Goal: Task Accomplishment & Management: Manage account settings

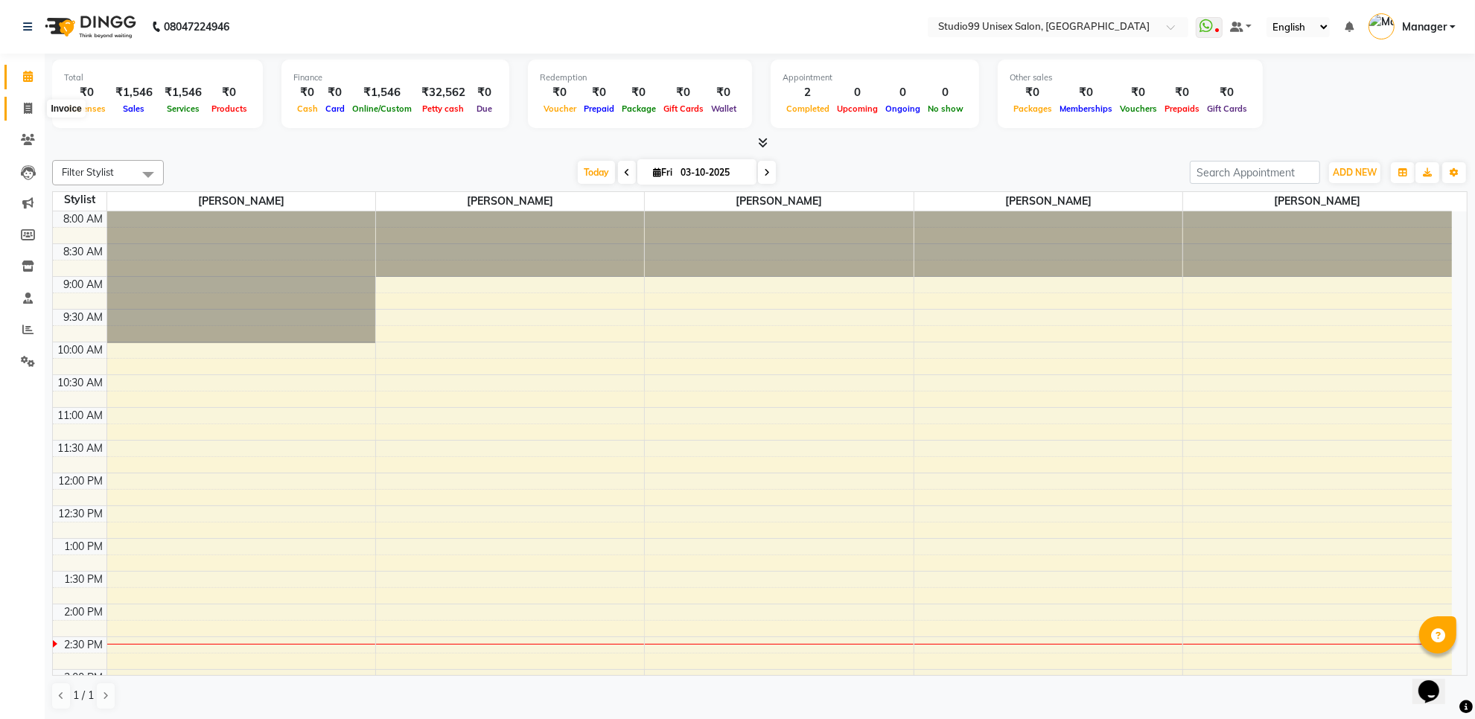
click at [25, 103] on icon at bounding box center [28, 108] width 8 height 11
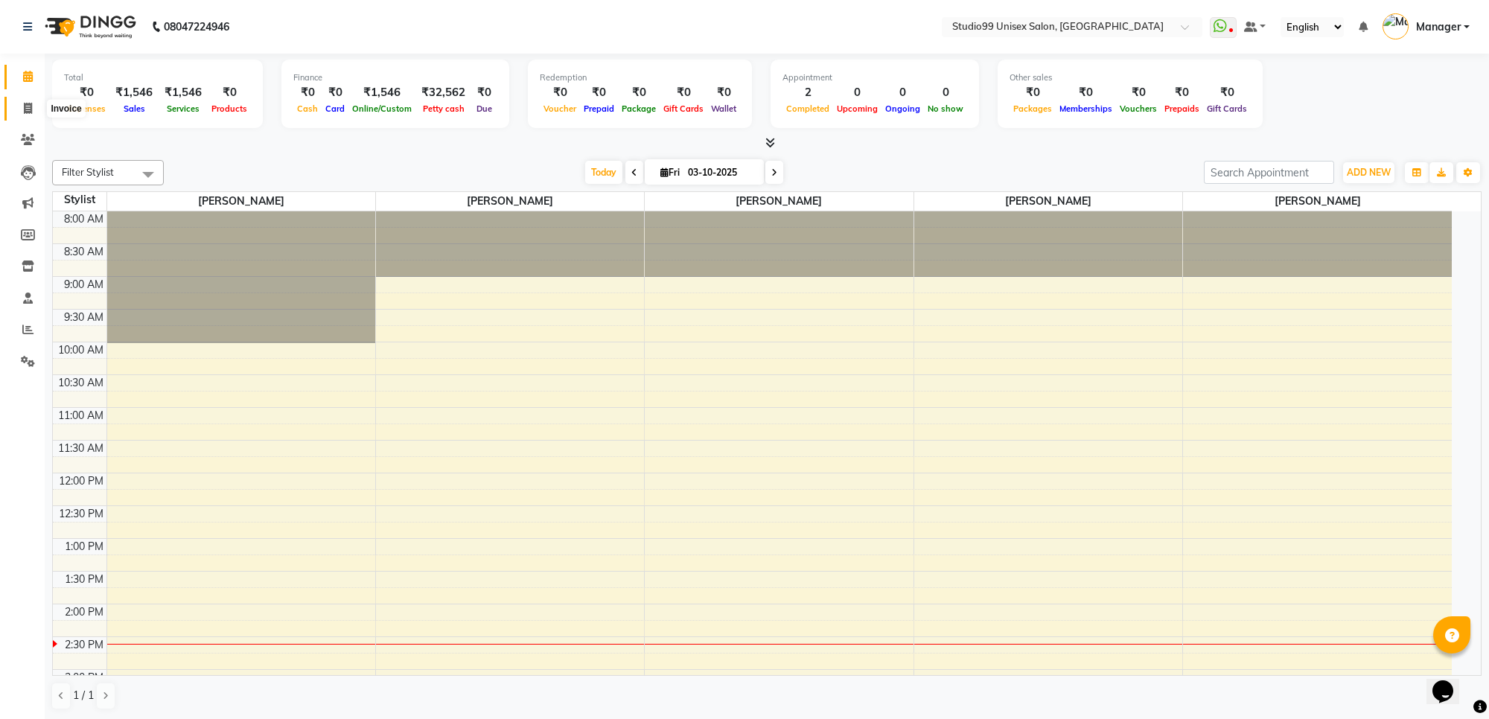
select select "7323"
select select "service"
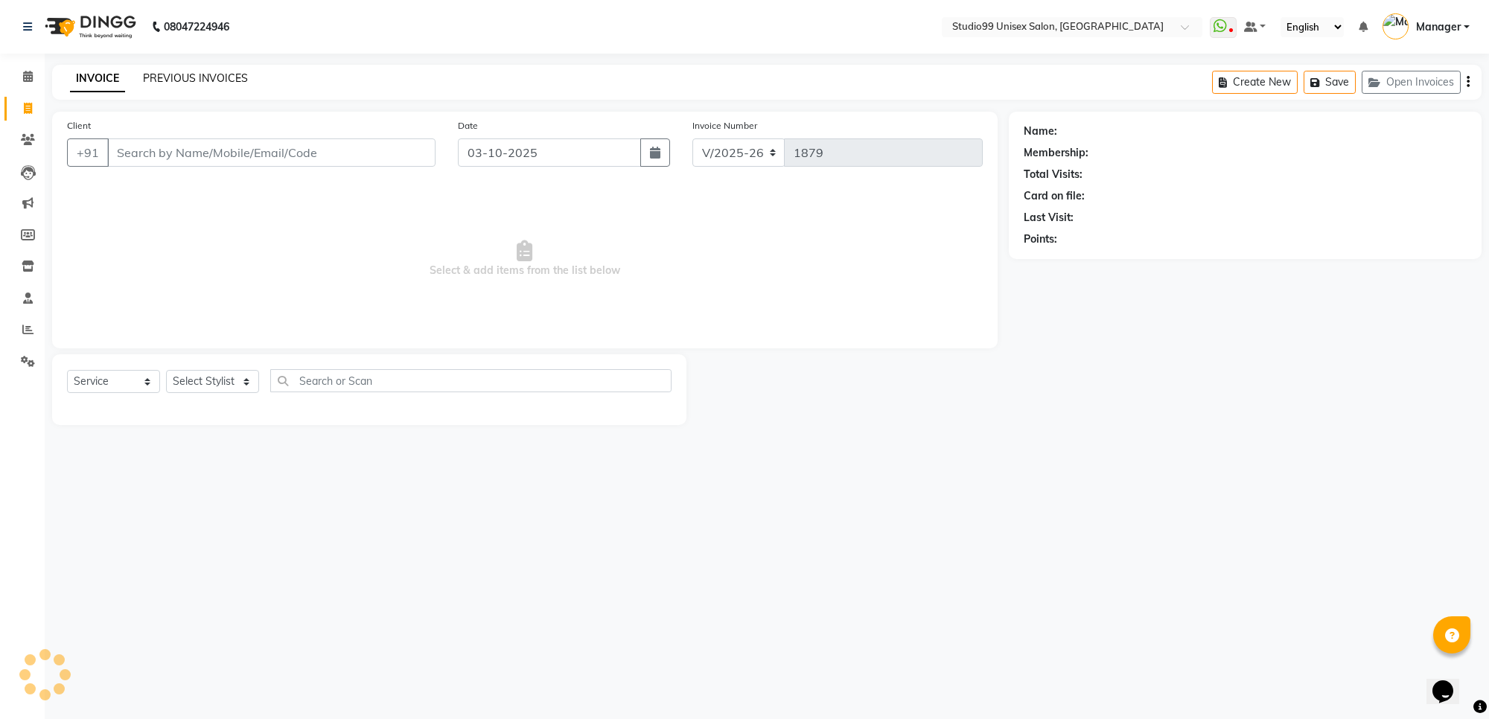
click at [201, 74] on link "PREVIOUS INVOICES" at bounding box center [195, 77] width 105 height 13
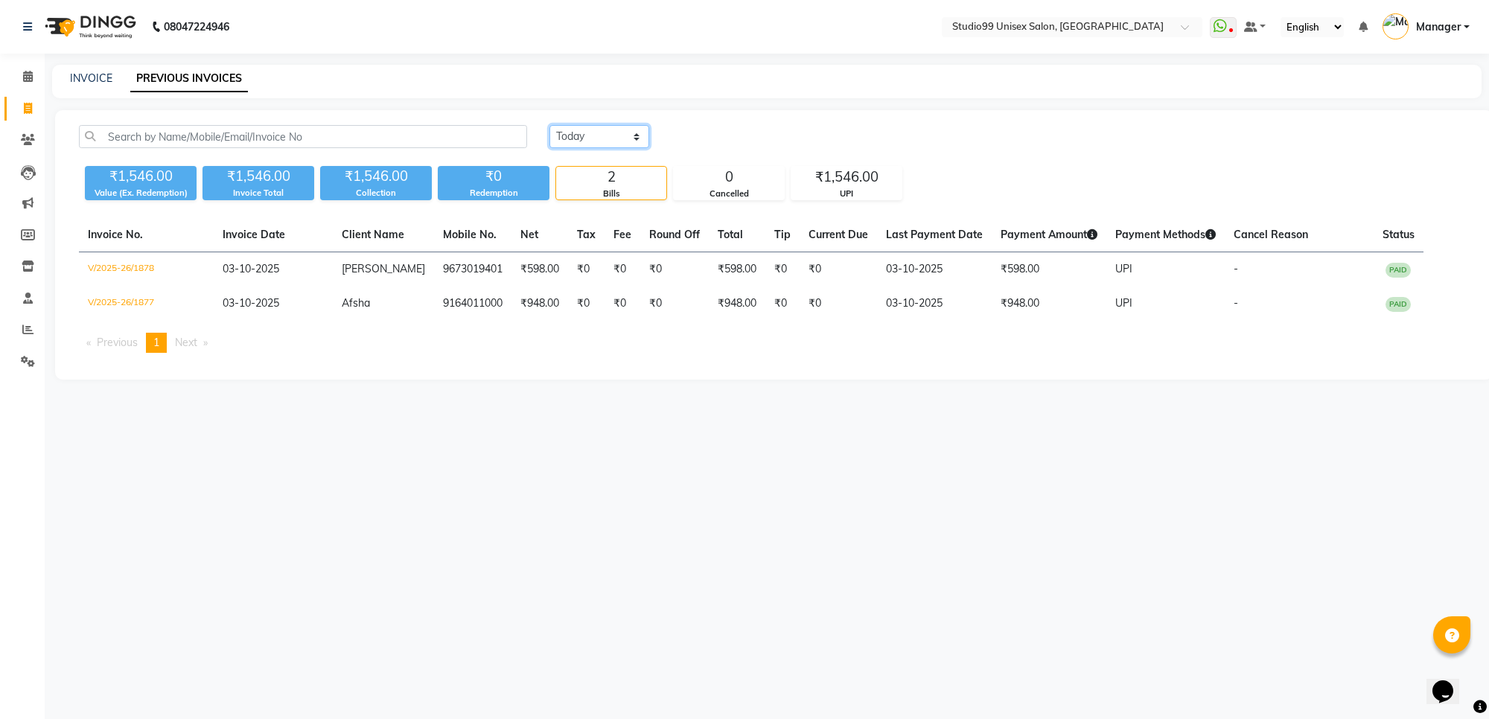
click at [616, 136] on select "Today Yesterday Custom Range" at bounding box center [599, 136] width 100 height 23
select select "range"
click at [549, 125] on select "Today Yesterday Custom Range" at bounding box center [599, 136] width 100 height 23
click at [722, 143] on input "03-10-2025" at bounding box center [721, 137] width 104 height 21
select select "10"
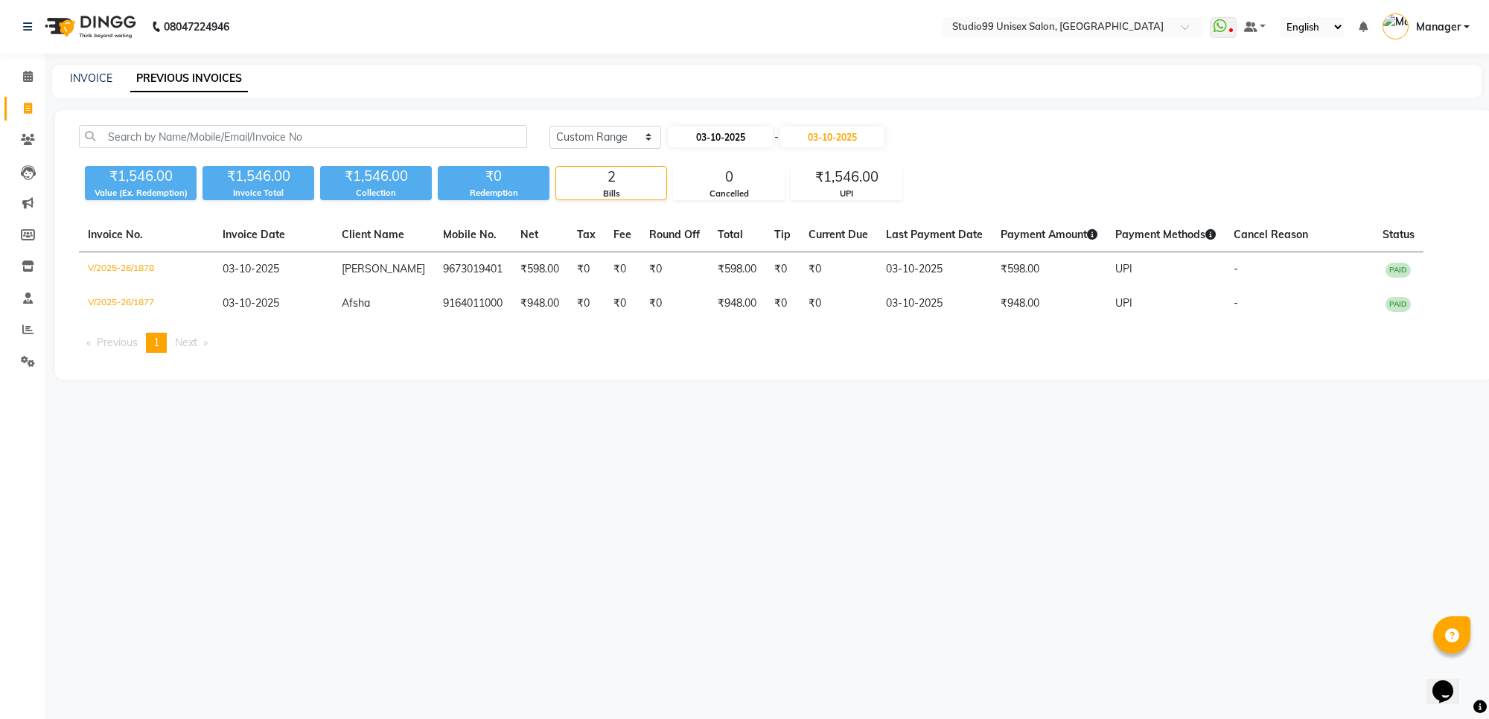
select select "2025"
click at [735, 210] on div "1" at bounding box center [732, 214] width 24 height 24
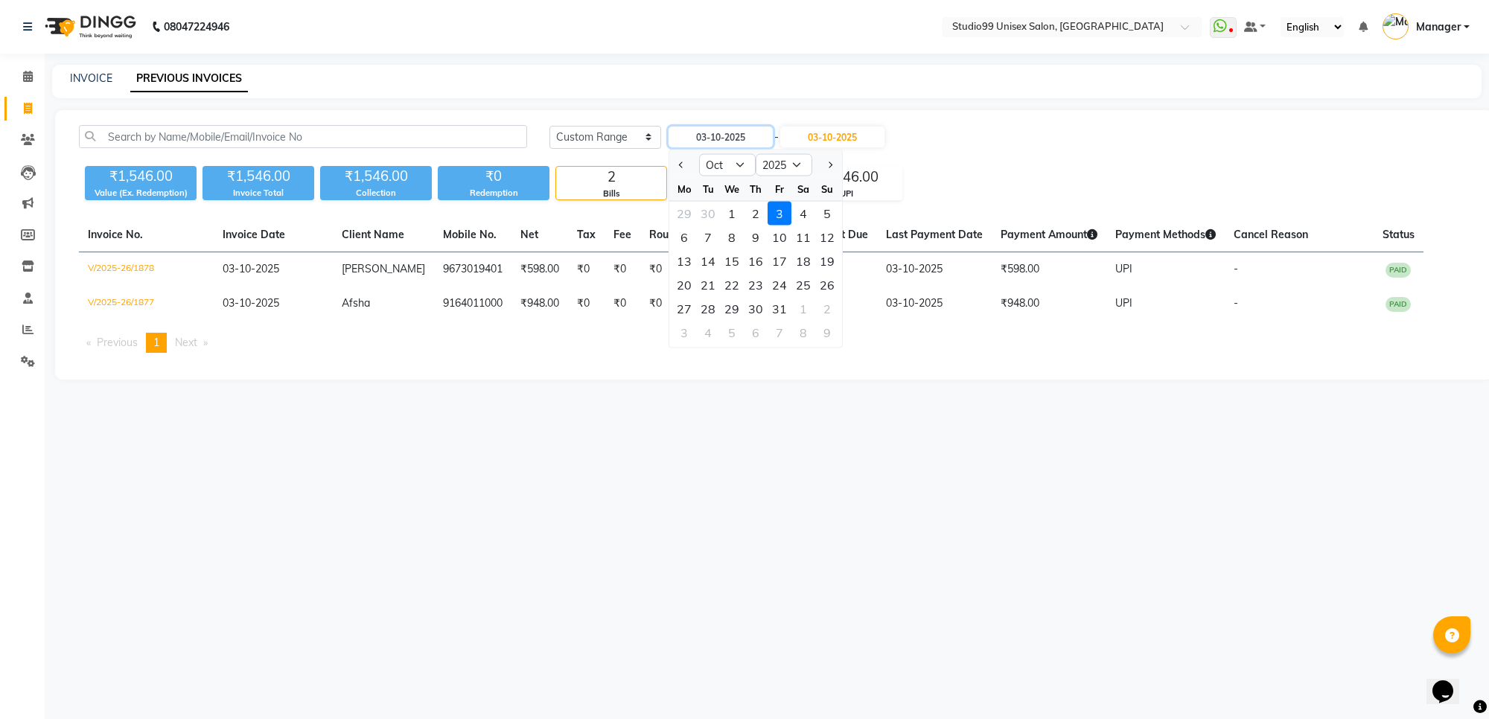
type input "01-10-2025"
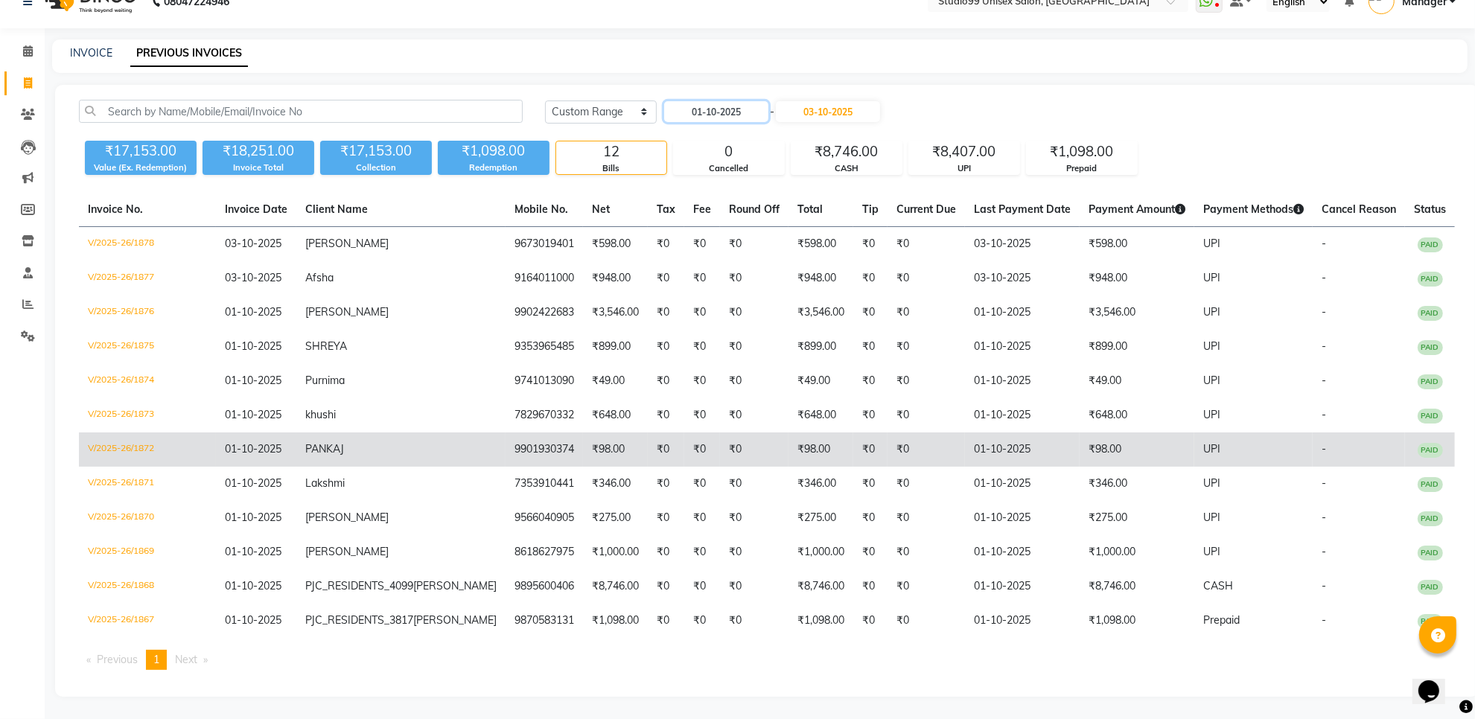
scroll to position [50, 0]
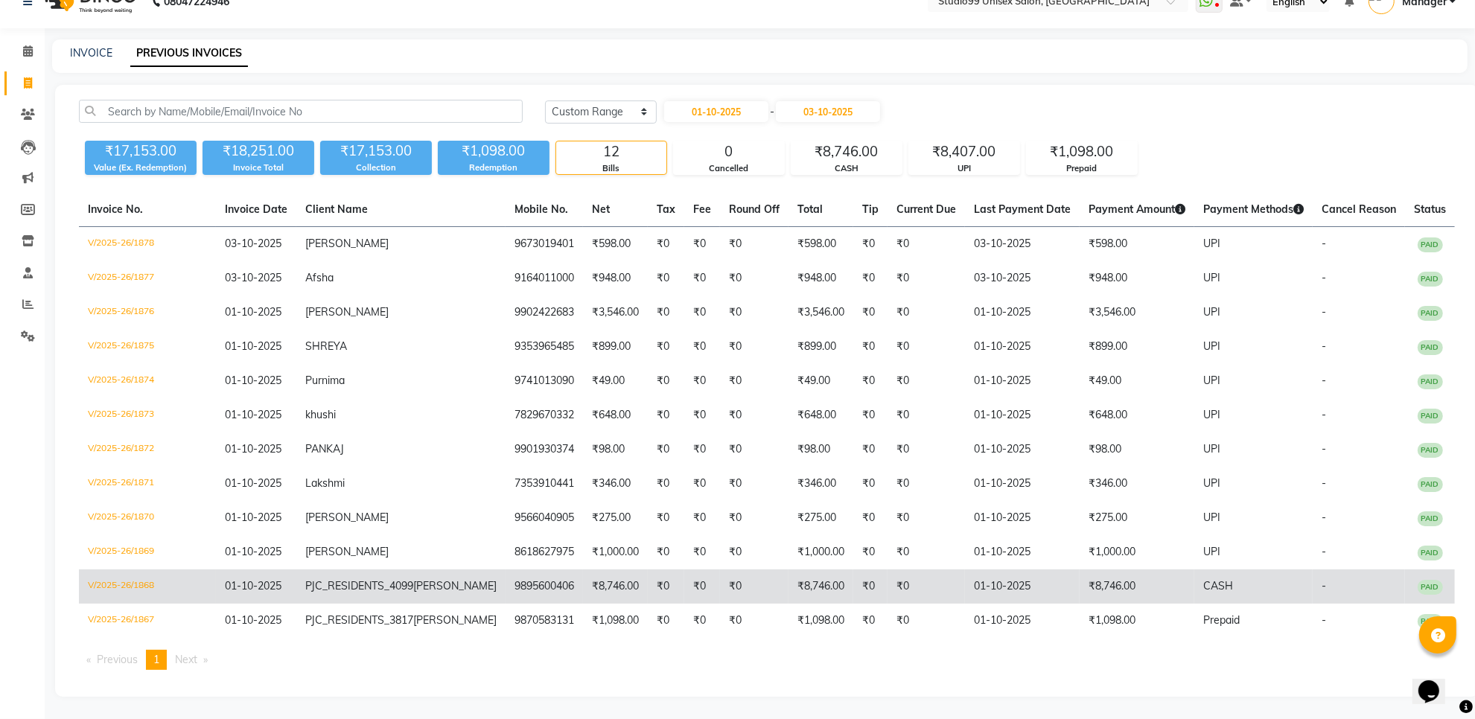
click at [522, 570] on td "9895600406" at bounding box center [544, 587] width 77 height 34
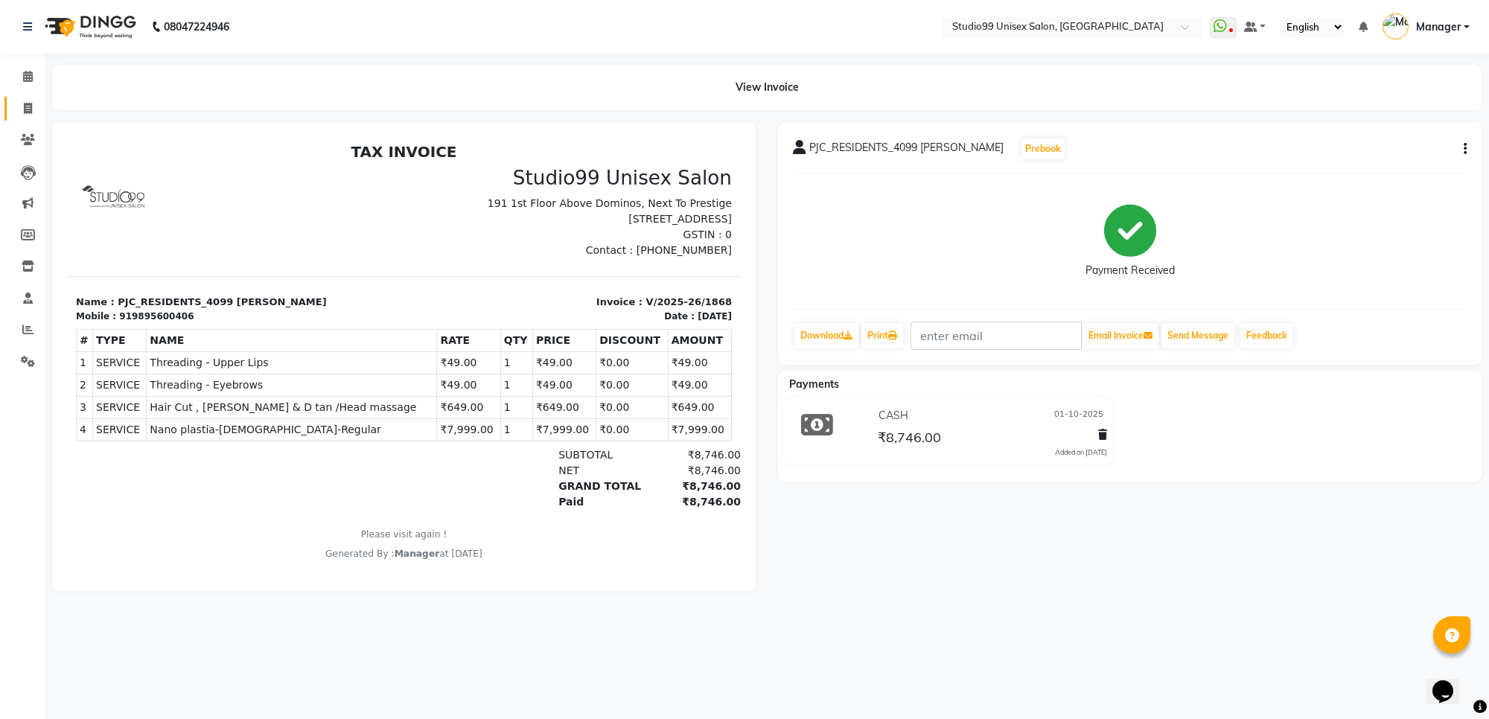
click at [24, 98] on link "Invoice" at bounding box center [22, 109] width 36 height 25
select select "7323"
select select "service"
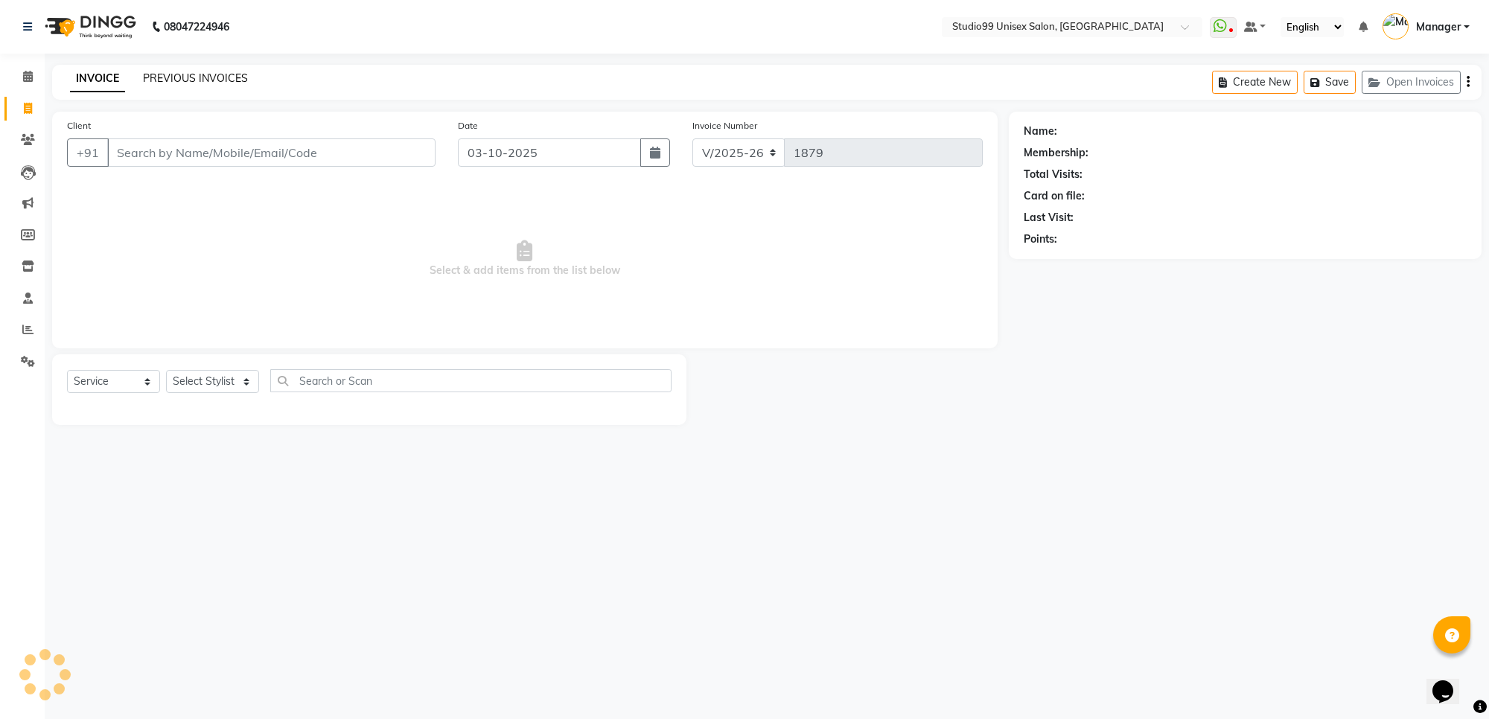
click at [214, 77] on link "PREVIOUS INVOICES" at bounding box center [195, 77] width 105 height 13
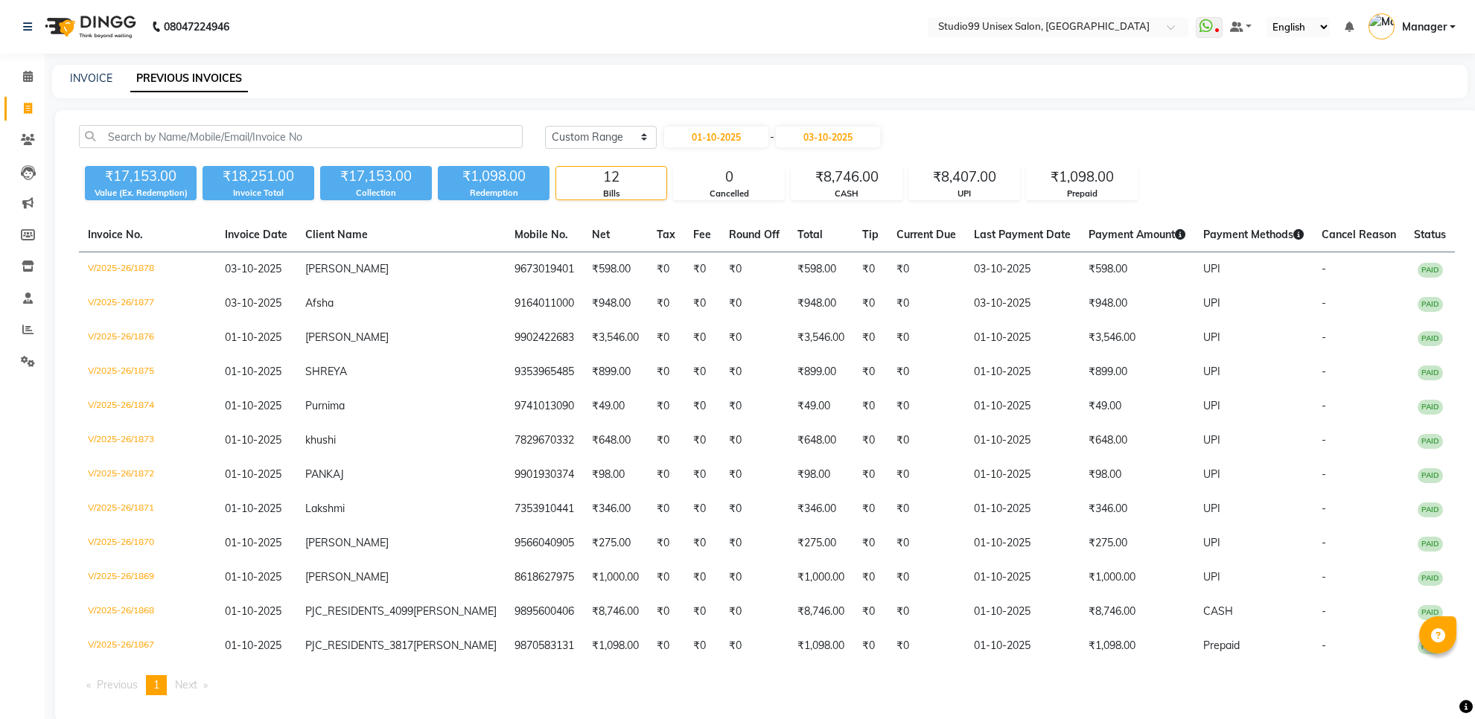
select select "range"
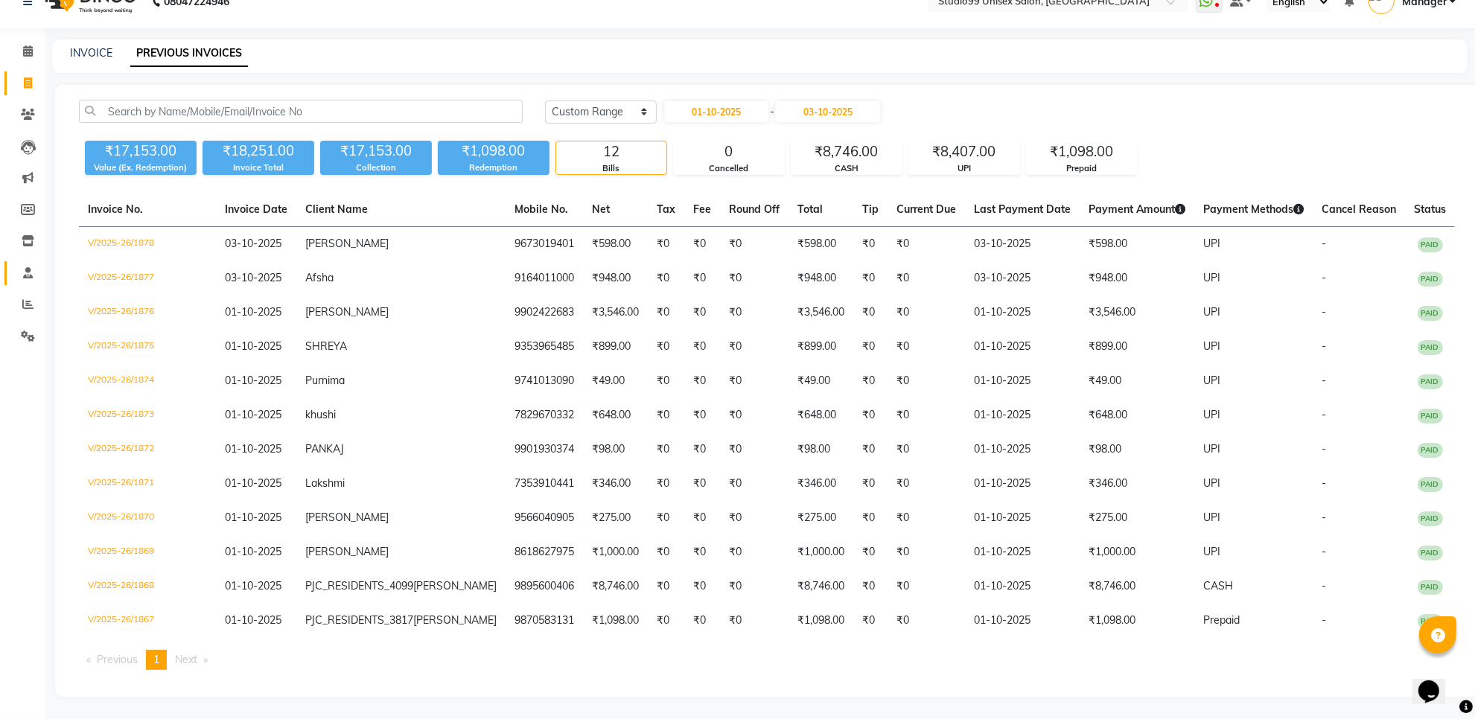
scroll to position [50, 0]
click at [24, 45] on icon at bounding box center [28, 50] width 10 height 11
